Goal: Task Accomplishment & Management: Manage account settings

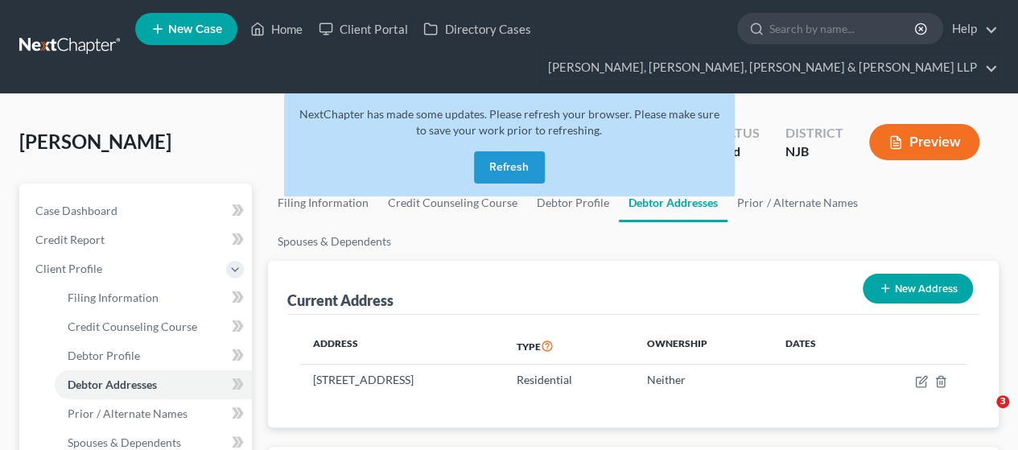
click at [499, 162] on button "Refresh" at bounding box center [509, 167] width 71 height 32
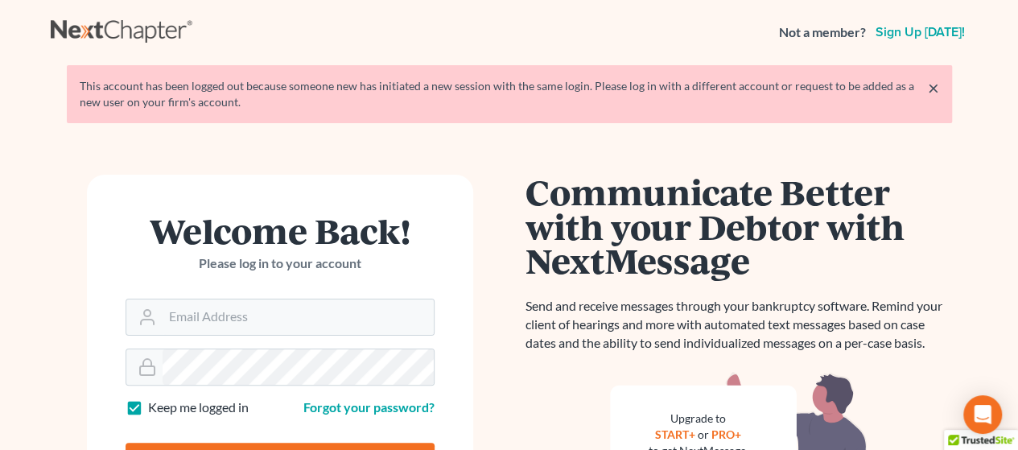
scroll to position [161, 0]
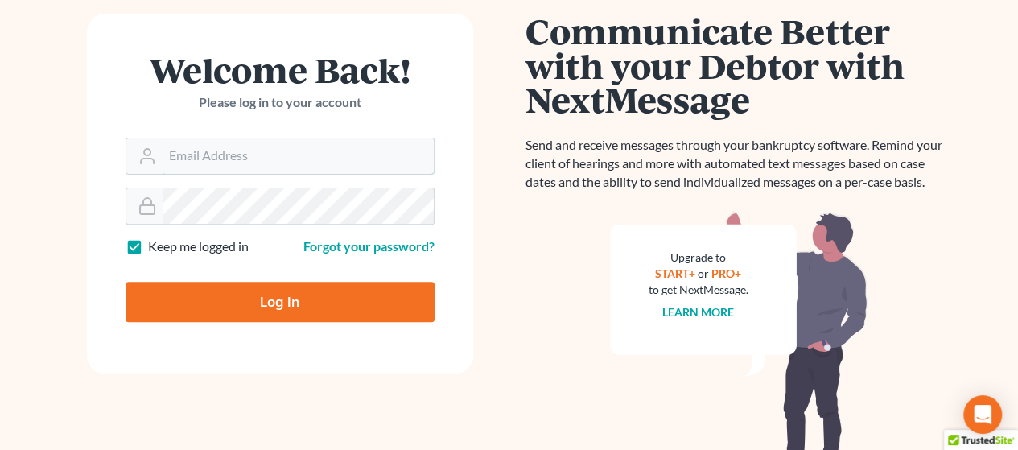
type input "[EMAIL_ADDRESS][DOMAIN_NAME]"
click at [274, 312] on input "Log In" at bounding box center [279, 302] width 309 height 40
type input "Thinking..."
